Goal: Task Accomplishment & Management: Complete application form

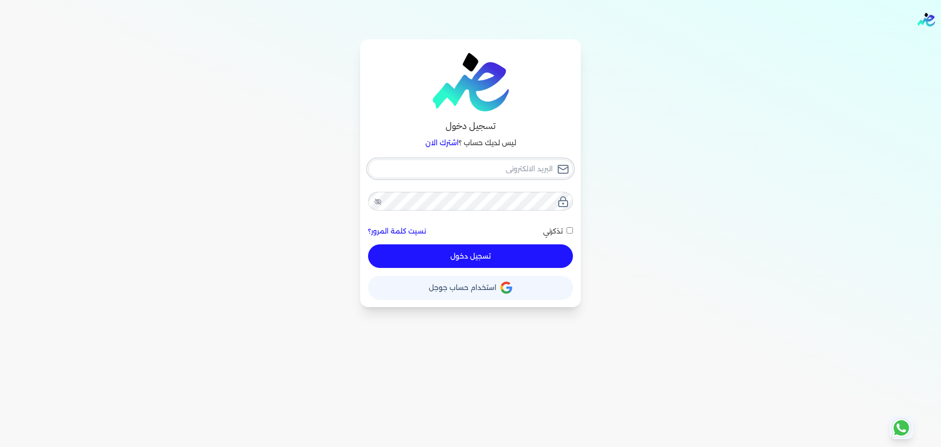
type input "[EMAIL_ADDRESS][DOMAIN_NAME]"
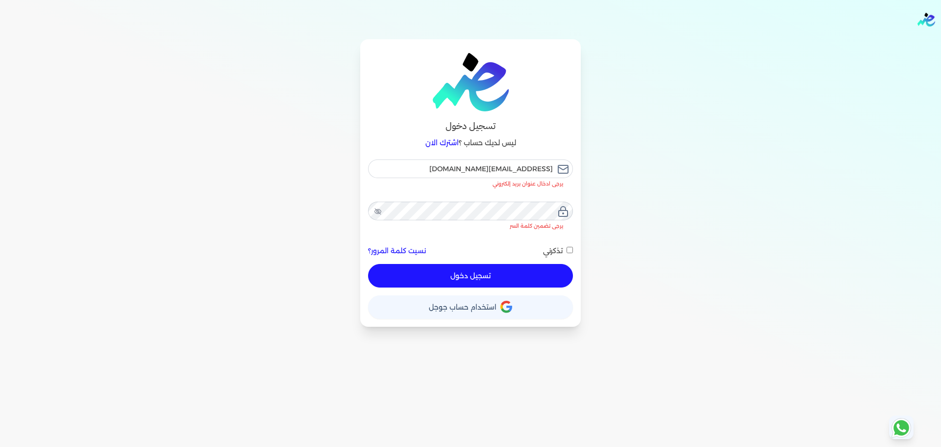
click at [522, 264] on button "تسجيل دخول" at bounding box center [470, 276] width 205 height 24
checkbox input "false"
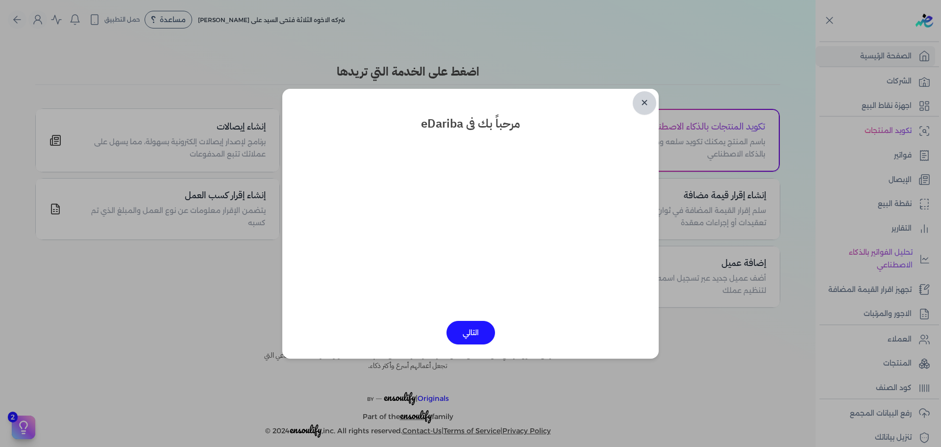
click at [644, 100] on link "✕" at bounding box center [645, 103] width 24 height 24
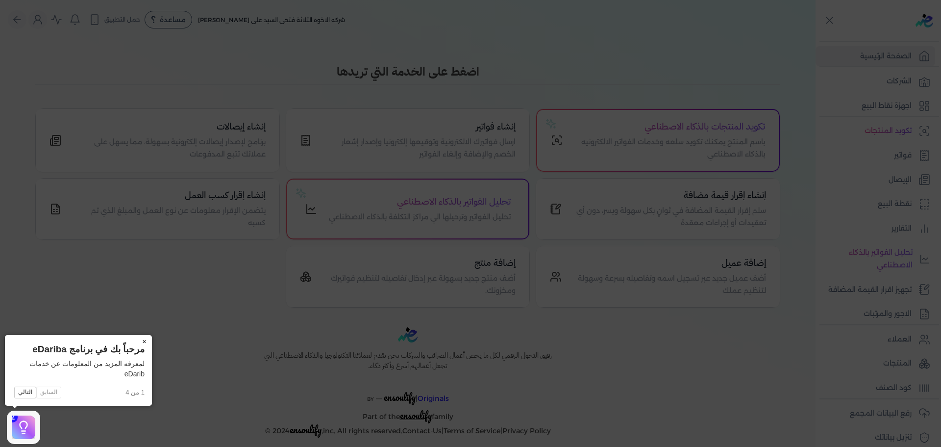
click at [143, 337] on button "×" at bounding box center [144, 342] width 16 height 14
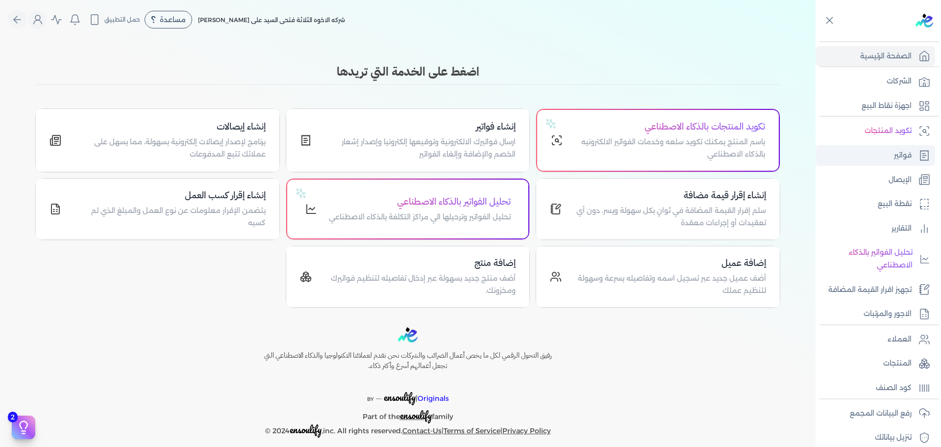
click at [901, 152] on p "فواتير" at bounding box center [903, 155] width 18 height 13
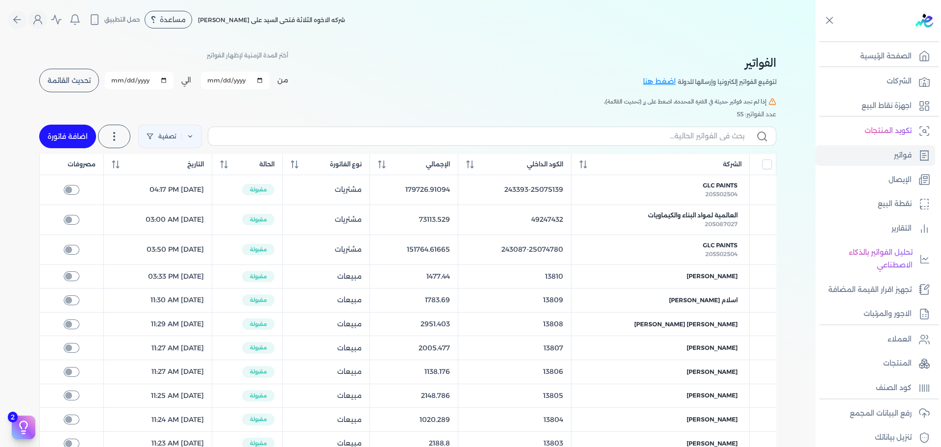
click at [73, 125] on link "اضافة فاتورة" at bounding box center [67, 137] width 57 height 24
select select "EGP"
select select "B"
select select "EGS"
